Goal: Task Accomplishment & Management: Manage account settings

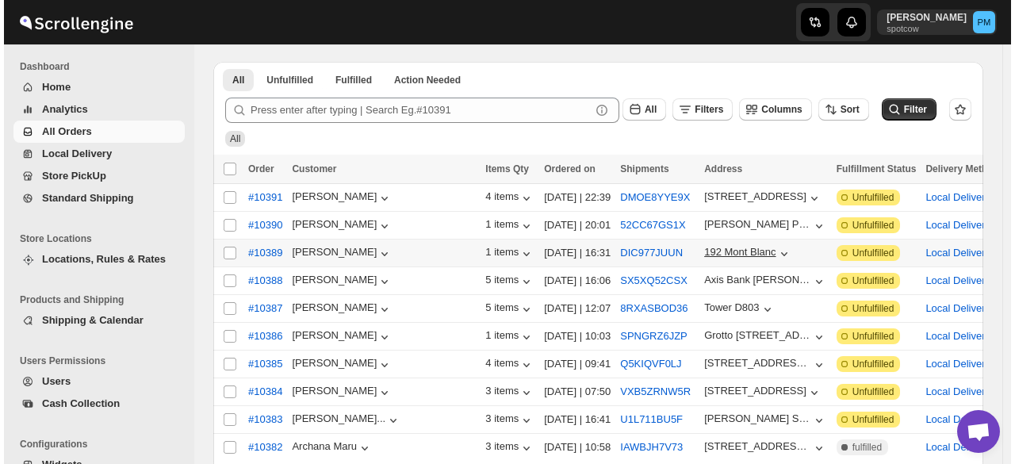
scroll to position [79, 0]
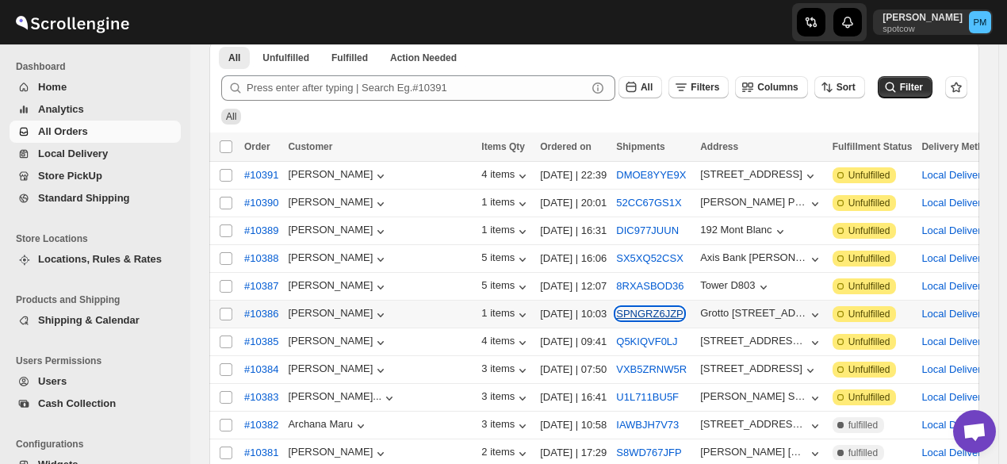
click at [616, 310] on button "SPNGRZ6JZP" at bounding box center [649, 314] width 67 height 12
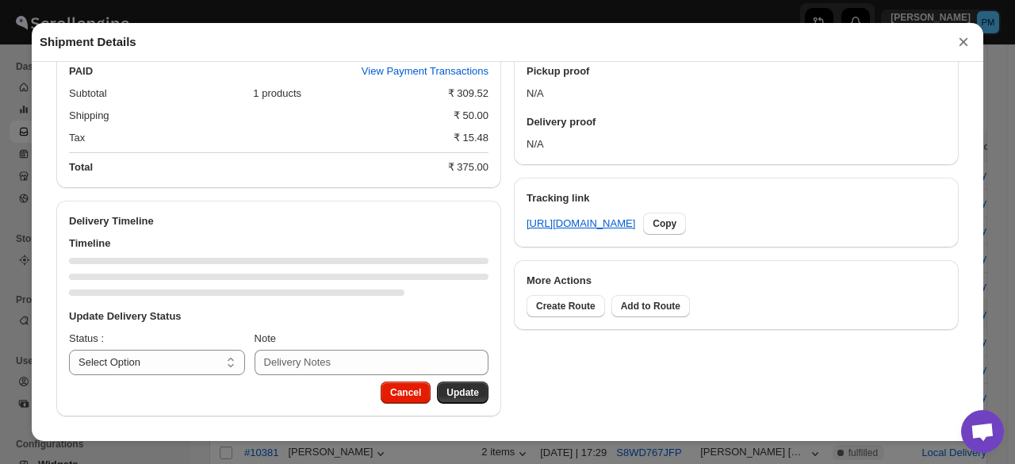
scroll to position [692, 0]
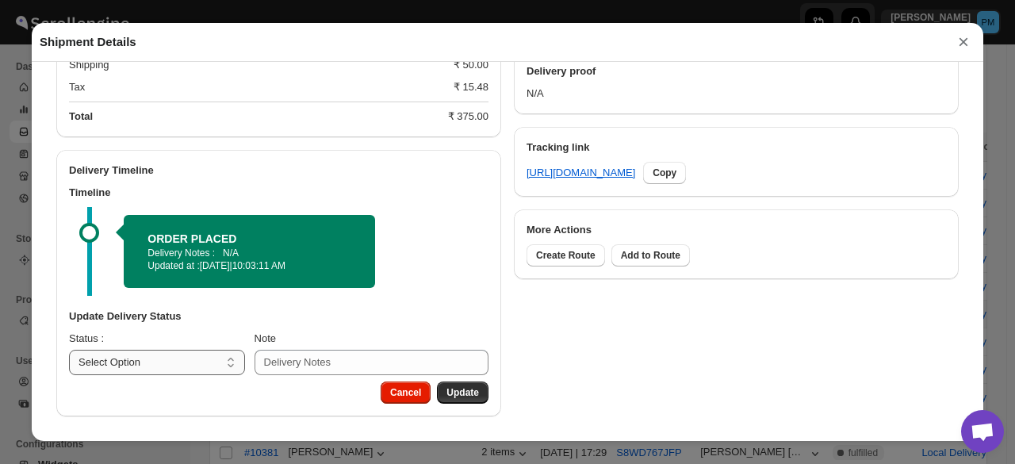
click at [208, 359] on select "Select Option PICKED UP OUT FOR DELIVERY RESCHEDULE DELIVERED CANCELLED" at bounding box center [157, 362] width 176 height 25
select select "PICKED_UP"
click at [69, 350] on select "Select Option PICKED UP OUT FOR DELIVERY RESCHEDULE DELIVERED CANCELLED" at bounding box center [157, 362] width 176 height 25
click at [456, 385] on button "Pick Products" at bounding box center [447, 392] width 82 height 22
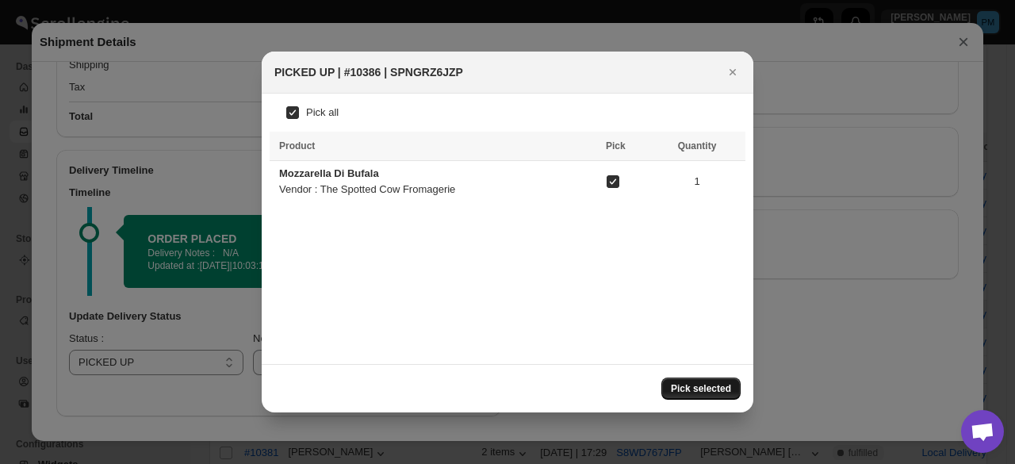
click at [705, 396] on button "Pick selected" at bounding box center [700, 388] width 79 height 22
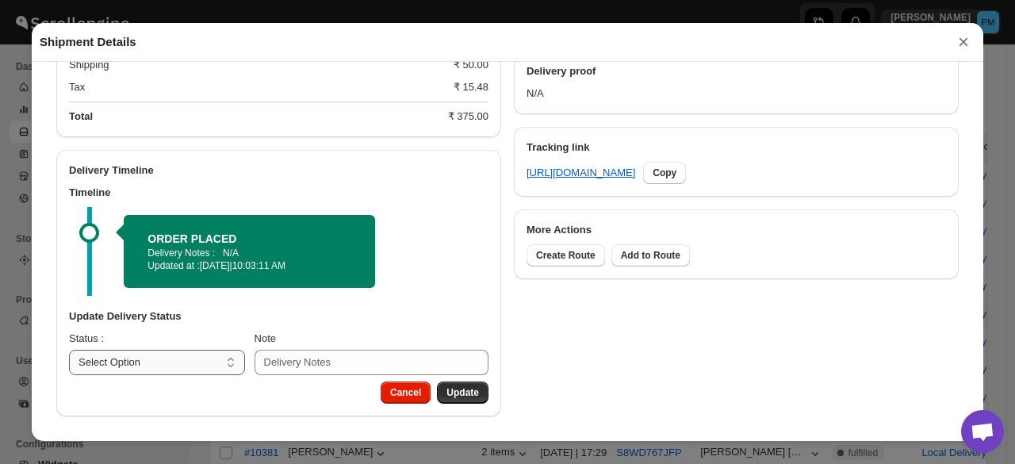
scroll to position [657, 0]
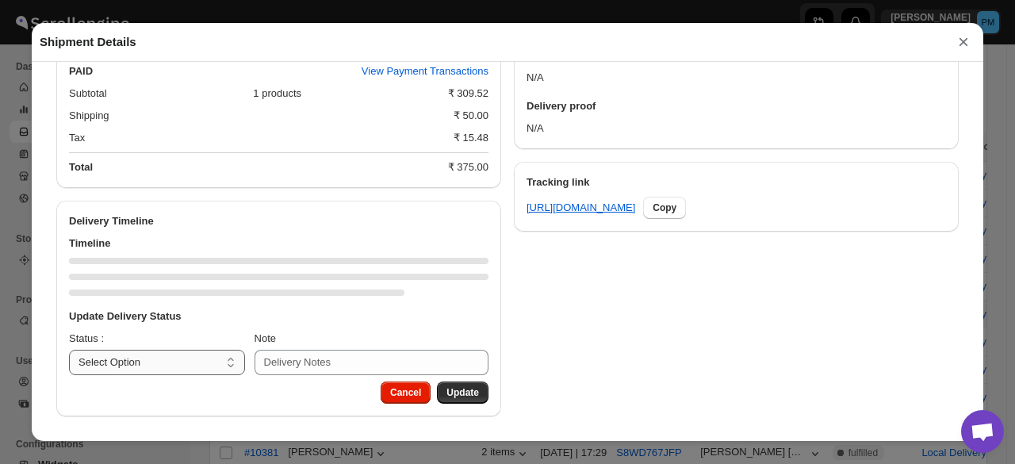
click at [207, 369] on select "Select Option PICKED UP OUT FOR DELIVERY RESCHEDULE DELIVERED CANCELLED" at bounding box center [157, 362] width 176 height 25
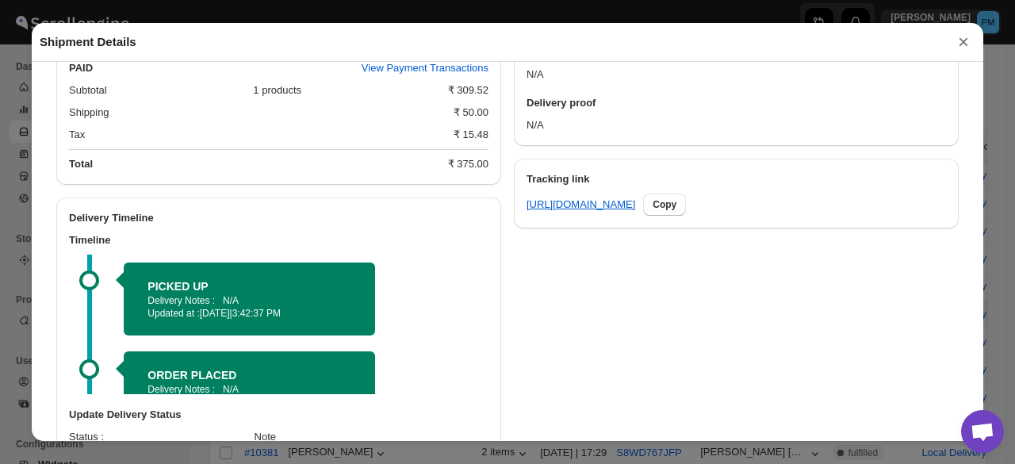
select select "OUT_FOR_DELIVERY"
click at [69, 450] on select "Select Option PICKED UP OUT FOR DELIVERY RESCHEDULE DELIVERED CANCELLED" at bounding box center [157, 460] width 176 height 25
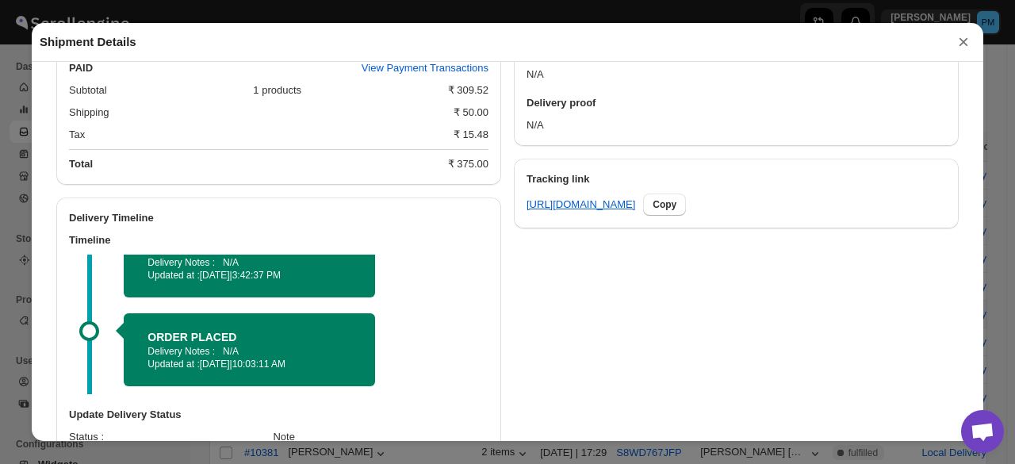
scroll to position [758, 0]
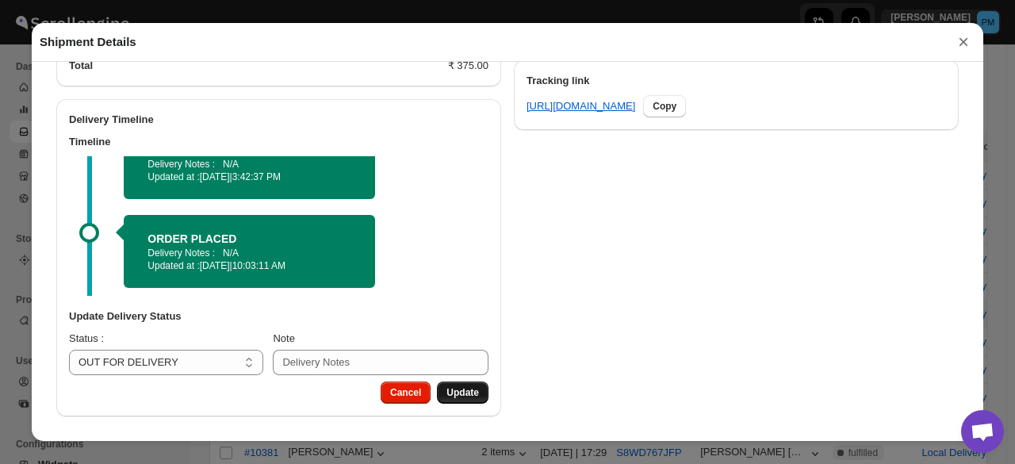
click at [466, 389] on span "Update" at bounding box center [462, 392] width 32 height 13
select select
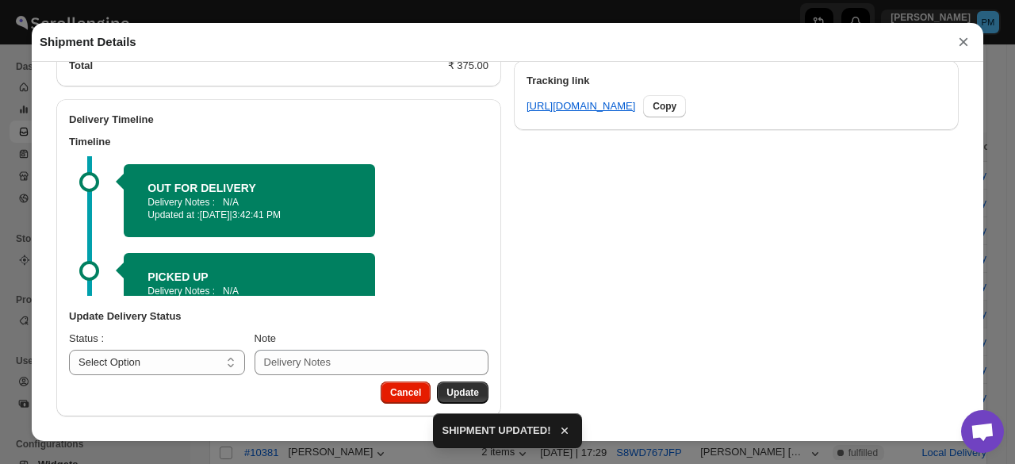
click at [963, 50] on button "×" at bounding box center [963, 42] width 24 height 22
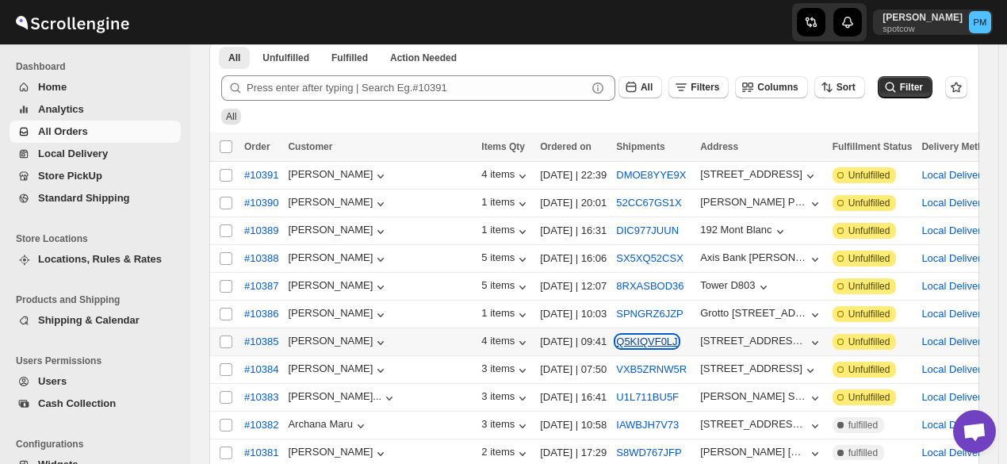
click at [616, 335] on button "Q5KIQVF0LJ" at bounding box center [646, 341] width 61 height 12
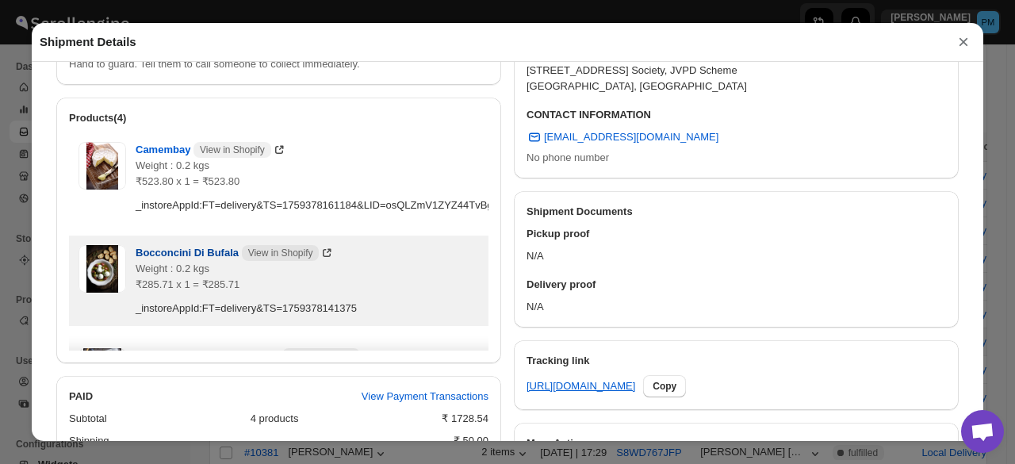
scroll to position [854, 0]
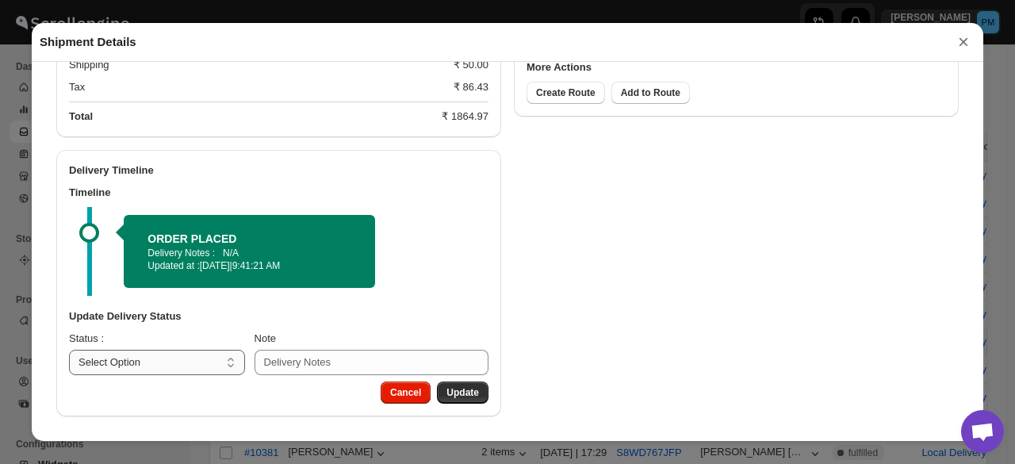
click at [185, 358] on select "Select Option PICKED UP OUT FOR DELIVERY RESCHEDULE DELIVERED CANCELLED" at bounding box center [157, 362] width 176 height 25
select select "PICKED_UP"
click at [69, 350] on select "Select Option PICKED UP OUT FOR DELIVERY RESCHEDULE DELIVERED CANCELLED" at bounding box center [157, 362] width 176 height 25
click at [469, 400] on button "Pick Products" at bounding box center [447, 392] width 82 height 22
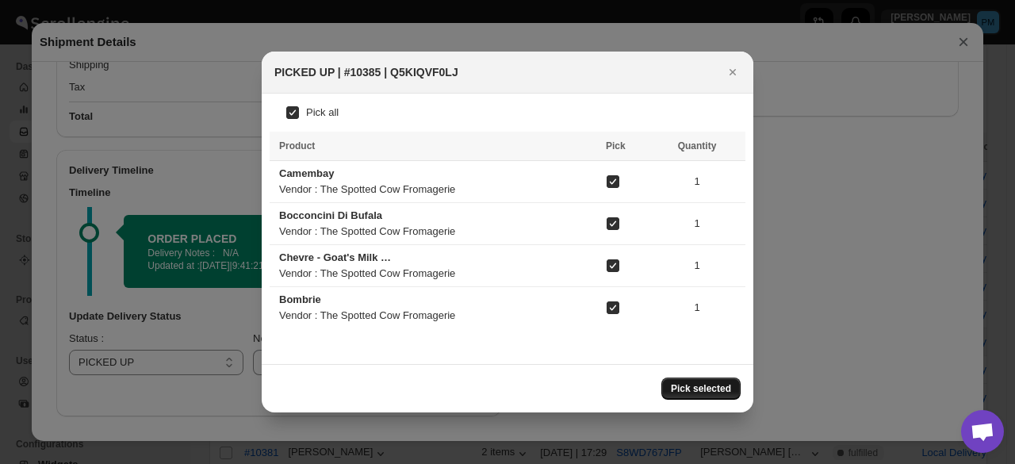
click at [726, 387] on span "Pick selected" at bounding box center [701, 388] width 60 height 13
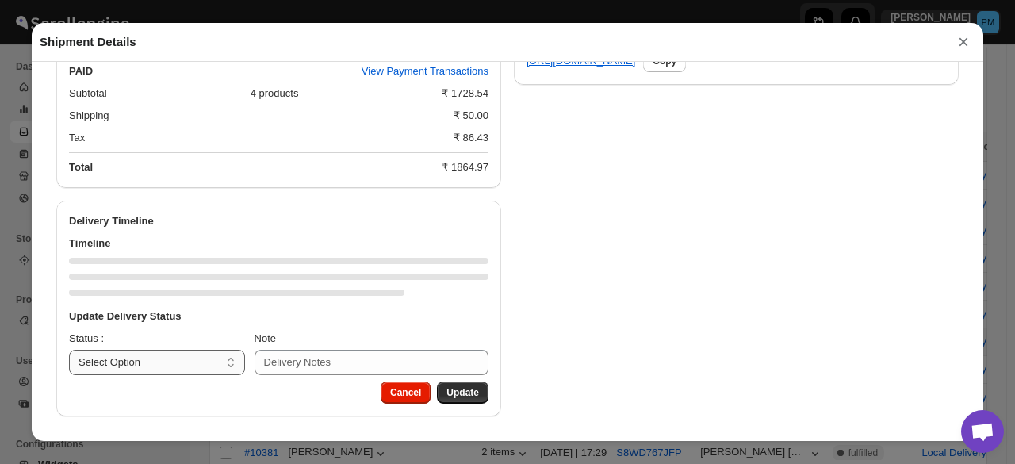
scroll to position [804, 0]
click at [200, 367] on select "Select Option PICKED UP OUT FOR DELIVERY RESCHEDULE DELIVERED CANCELLED" at bounding box center [157, 362] width 176 height 25
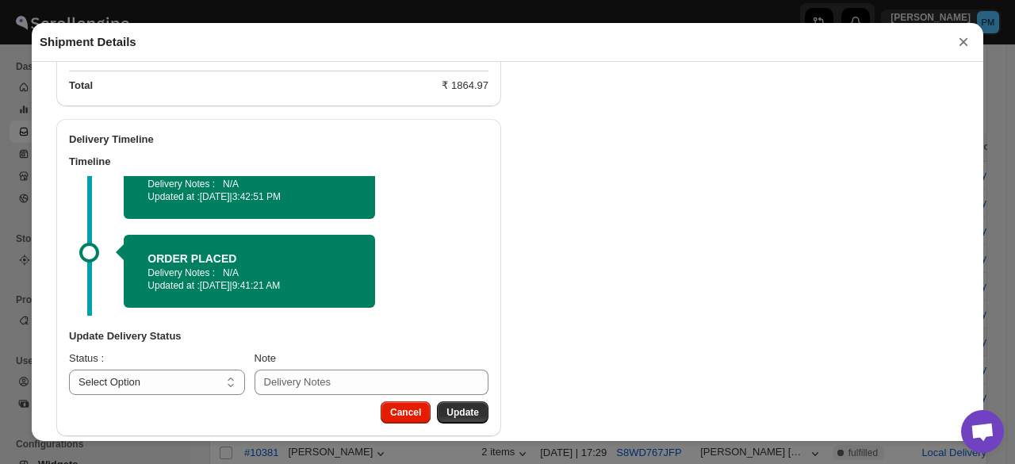
scroll to position [904, 0]
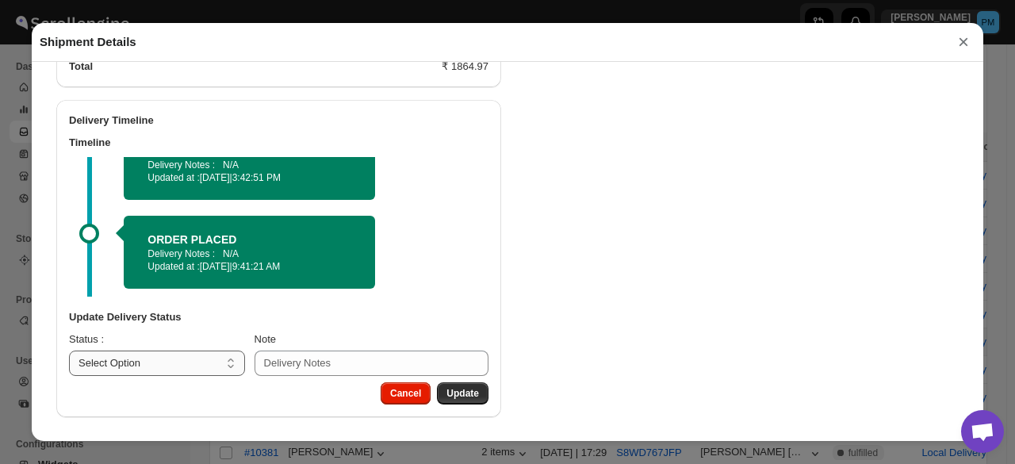
click at [192, 363] on select "Select Option PICKED UP OUT FOR DELIVERY RESCHEDULE DELIVERED CANCELLED" at bounding box center [157, 362] width 176 height 25
drag, startPoint x: 185, startPoint y: 361, endPoint x: 187, endPoint y: 352, distance: 9.8
click at [185, 361] on select "Select Option PICKED UP OUT FOR DELIVERY RESCHEDULE DELIVERED CANCELLED" at bounding box center [157, 362] width 176 height 25
select select "OUT_FOR_DELIVERY"
click at [69, 350] on select "Select Option PICKED UP OUT FOR DELIVERY RESCHEDULE DELIVERED CANCELLED" at bounding box center [157, 362] width 176 height 25
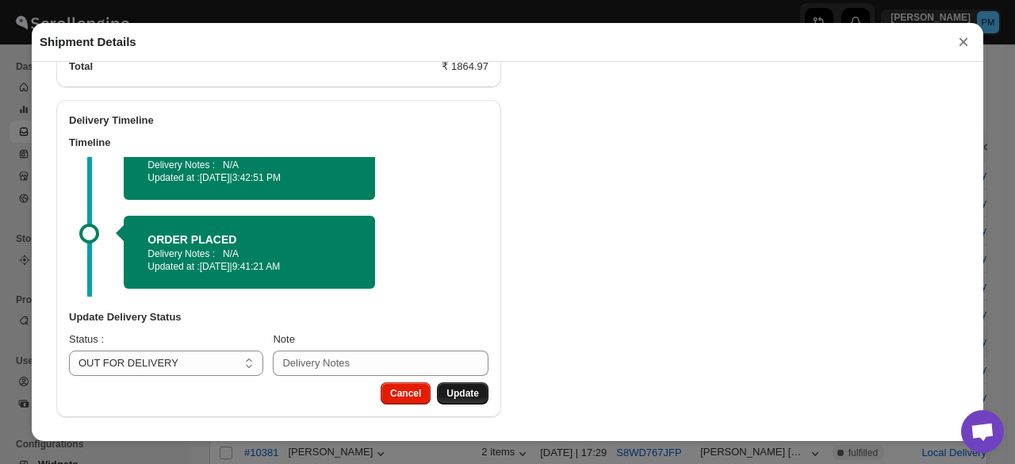
click at [460, 388] on span "Update" at bounding box center [462, 393] width 32 height 13
select select
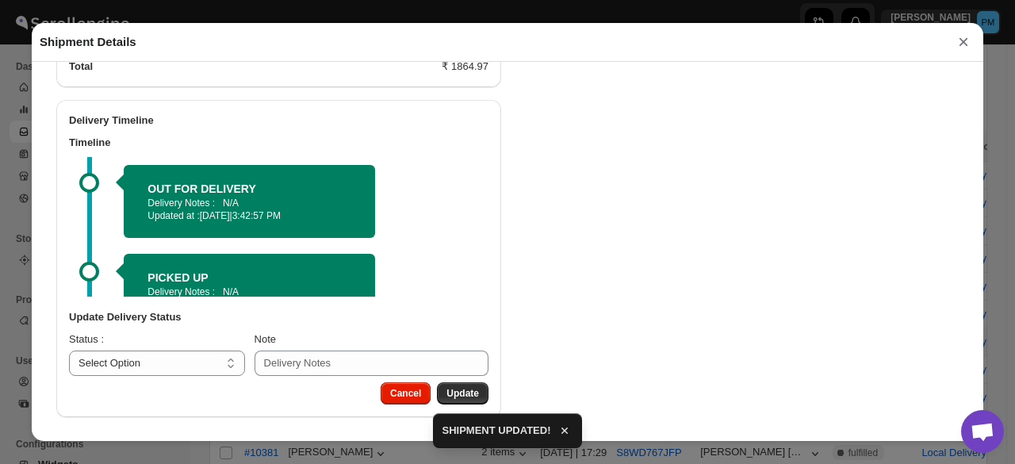
click at [966, 45] on button "×" at bounding box center [963, 42] width 24 height 22
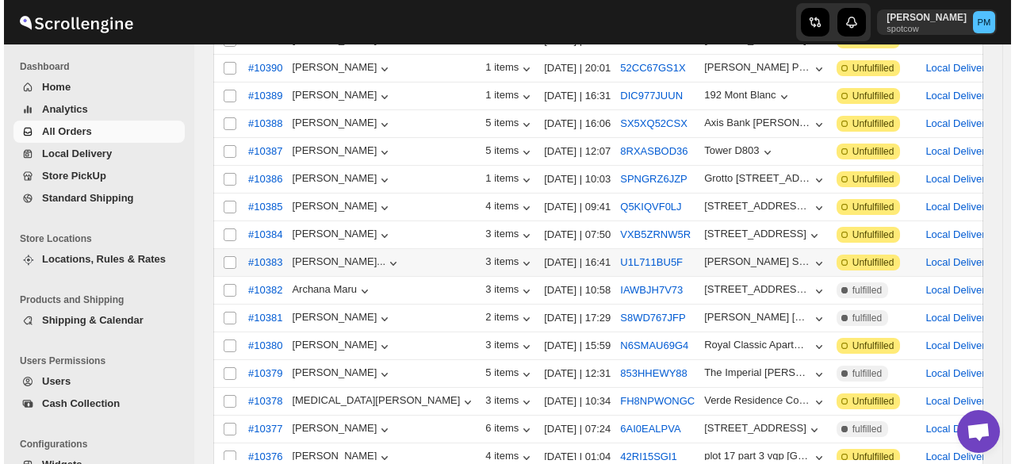
scroll to position [238, 0]
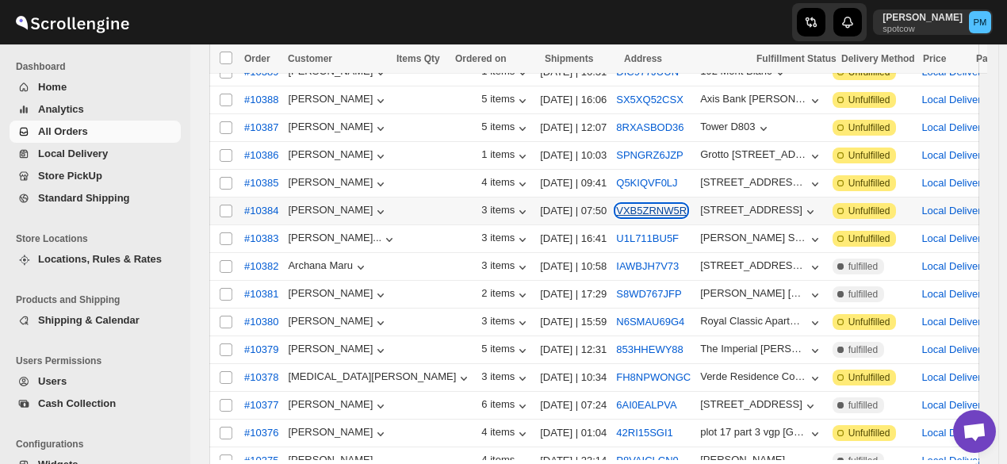
click at [616, 207] on button "VXB5ZRNW5R" at bounding box center [651, 210] width 71 height 12
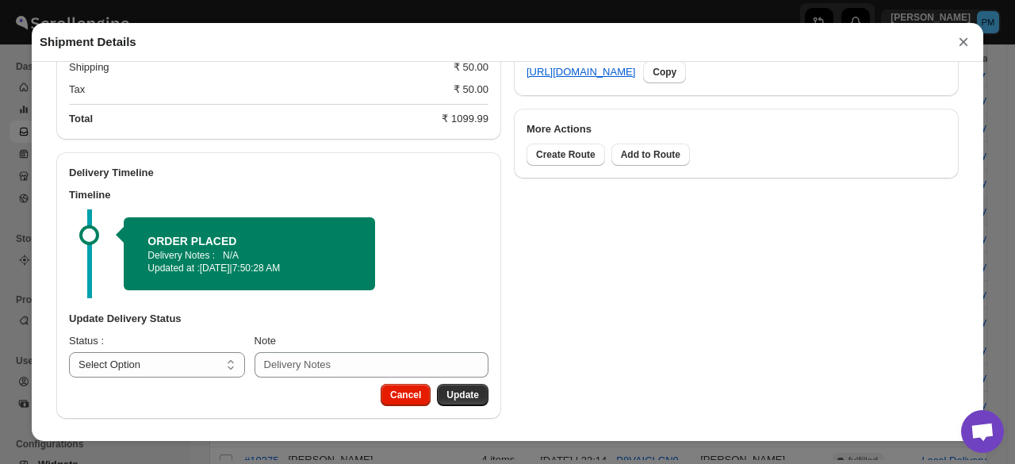
scroll to position [796, 0]
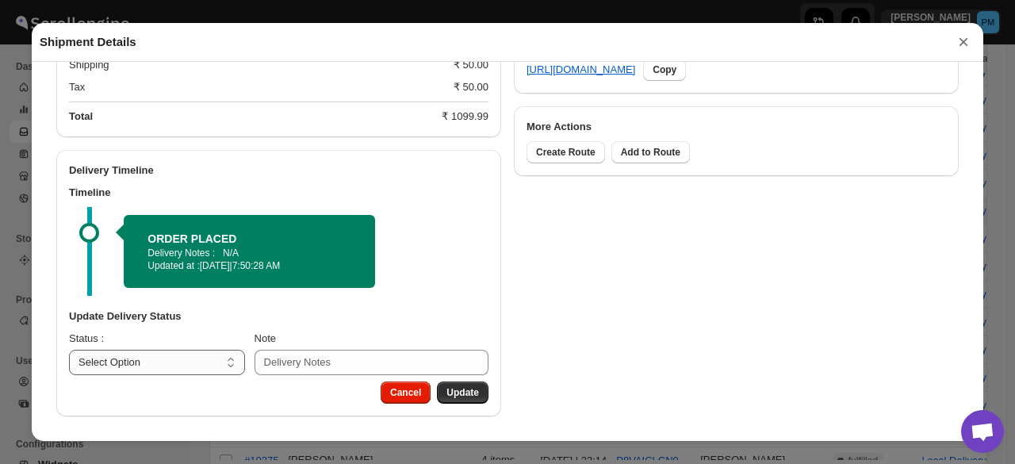
click at [225, 355] on select "Select Option PICKED UP OUT FOR DELIVERY RESCHEDULE DELIVERED CANCELLED" at bounding box center [157, 362] width 176 height 25
select select "PICKED_UP"
click at [69, 350] on select "Select Option PICKED UP OUT FOR DELIVERY RESCHEDULE DELIVERED CANCELLED" at bounding box center [157, 362] width 176 height 25
click at [466, 381] on button "Pick Products" at bounding box center [447, 392] width 82 height 22
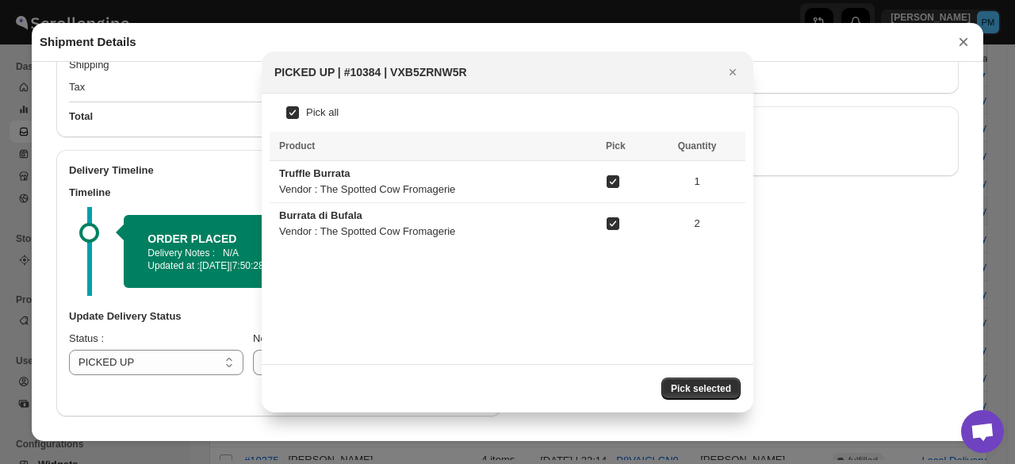
click at [725, 382] on span "Pick selected" at bounding box center [701, 388] width 60 height 13
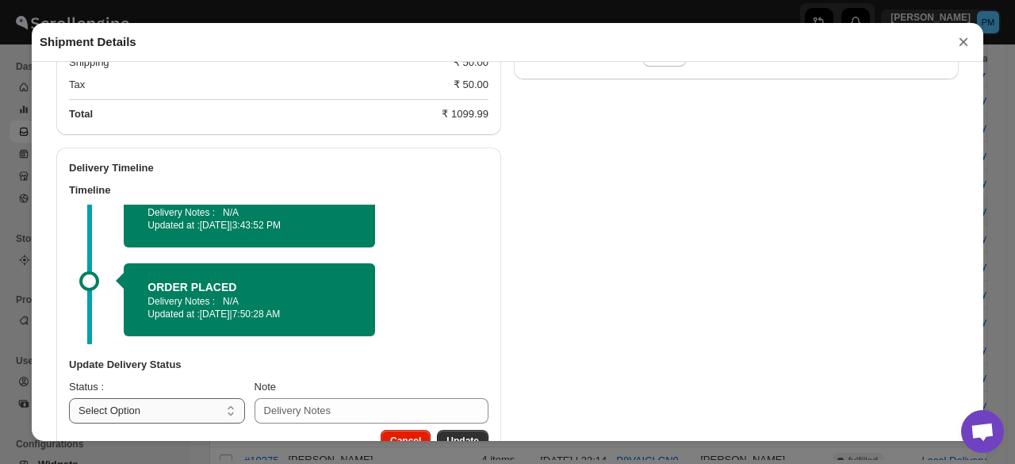
scroll to position [857, 0]
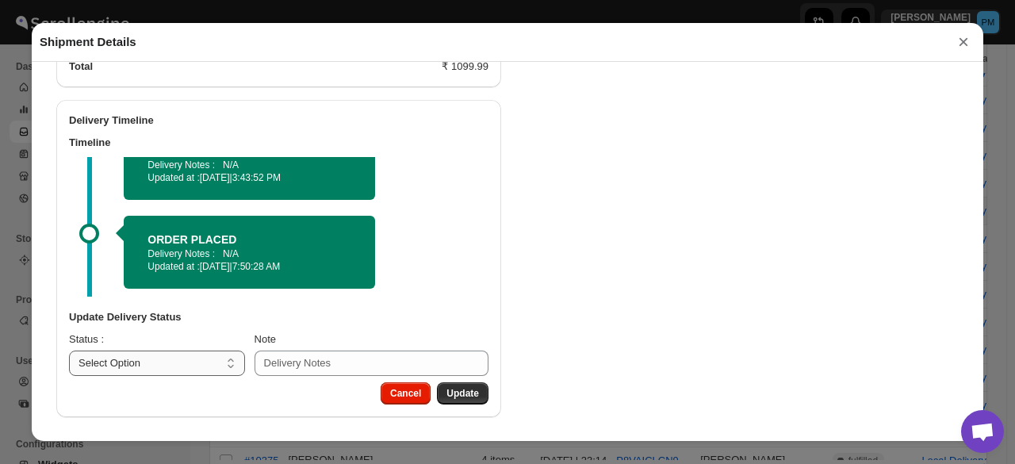
click at [188, 367] on select "Select Option PICKED UP OUT FOR DELIVERY RESCHEDULE DELIVERED CANCELLED" at bounding box center [157, 362] width 176 height 25
select select "OUT_FOR_DELIVERY"
click at [69, 350] on select "Select Option PICKED UP OUT FOR DELIVERY RESCHEDULE DELIVERED CANCELLED" at bounding box center [157, 362] width 176 height 25
click at [470, 387] on span "Update" at bounding box center [462, 393] width 32 height 13
select select
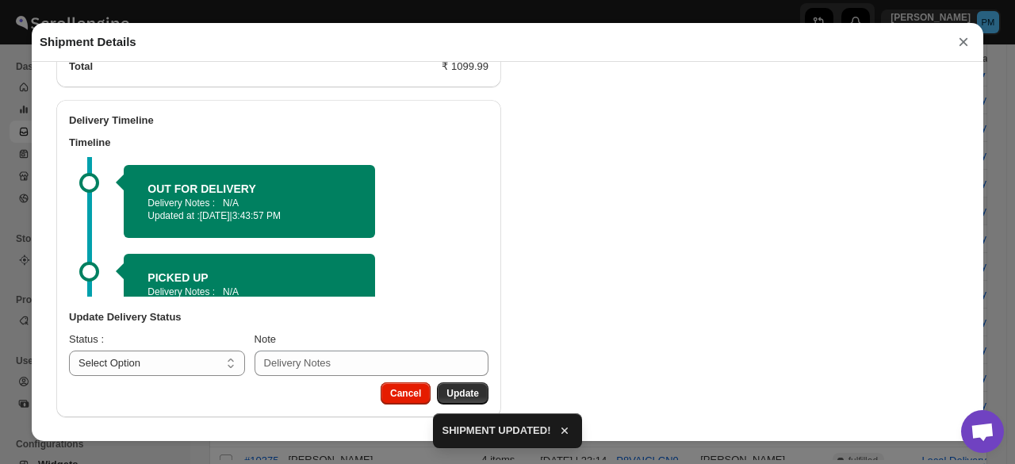
click at [962, 48] on button "×" at bounding box center [963, 42] width 24 height 22
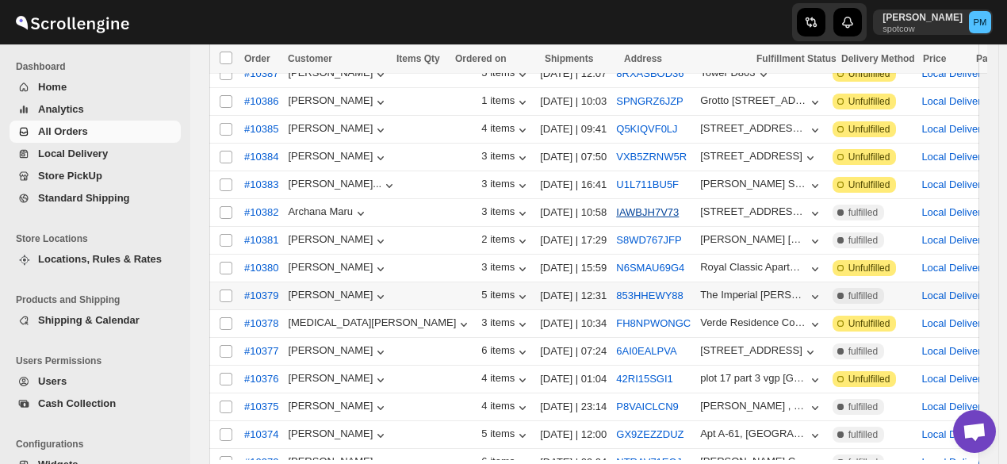
scroll to position [317, 0]
